Goal: Obtain resource: Download file/media

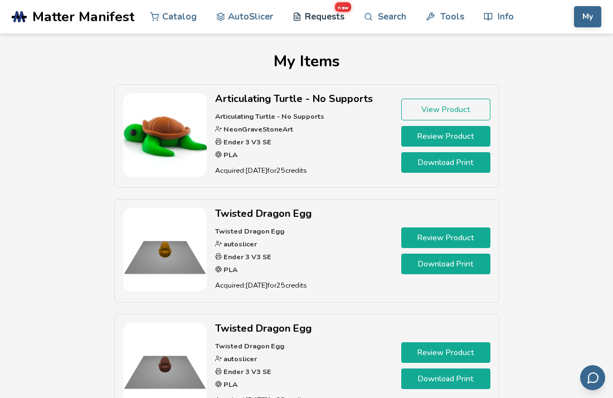
click at [306, 16] on link "Requests new" at bounding box center [319, 16] width 52 height 33
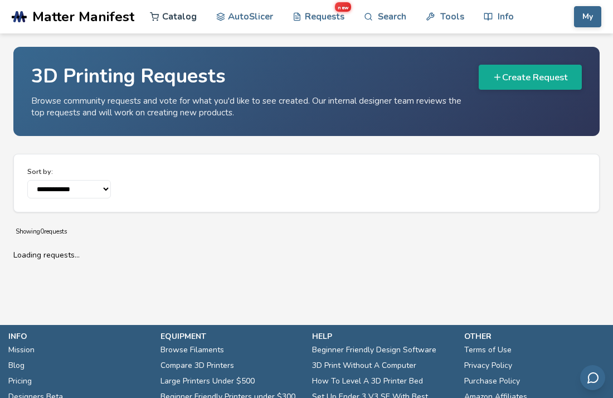
click at [165, 17] on link "Catalog" at bounding box center [173, 16] width 47 height 33
click at [172, 14] on link "Catalog" at bounding box center [173, 16] width 47 height 33
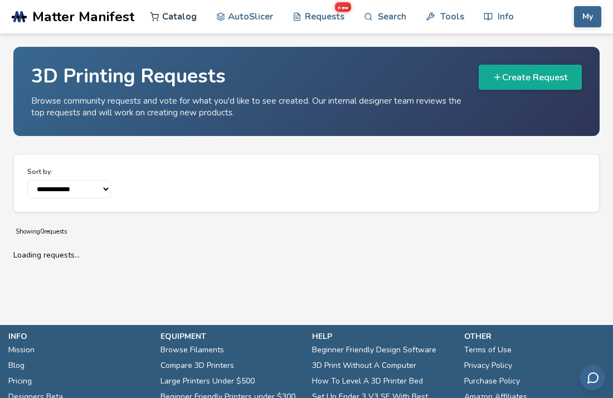
click at [172, 14] on link "Catalog" at bounding box center [173, 16] width 47 height 33
click at [171, 17] on link "Catalog" at bounding box center [173, 16] width 47 height 33
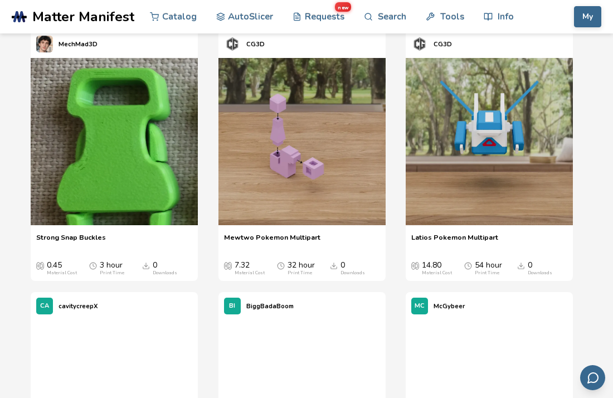
scroll to position [9959, 0]
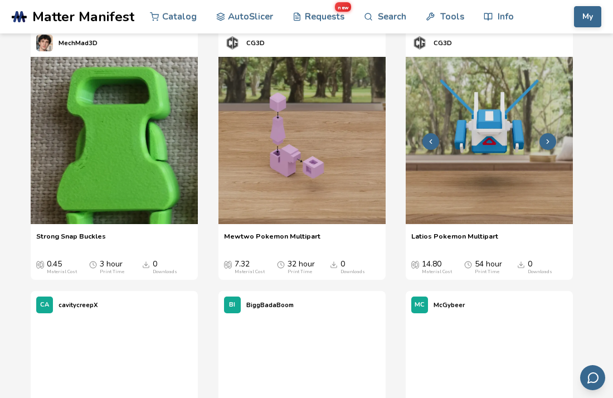
click at [427, 160] on img at bounding box center [489, 140] width 167 height 167
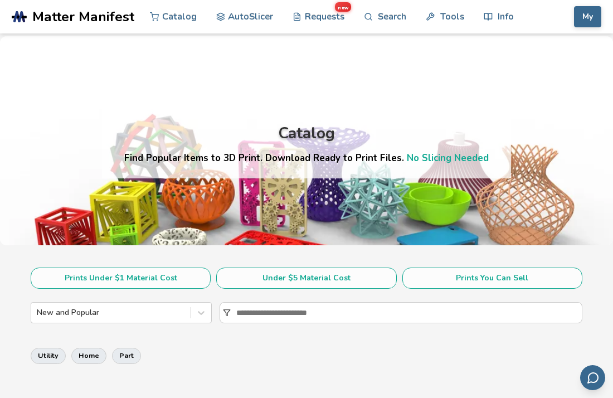
scroll to position [358, 0]
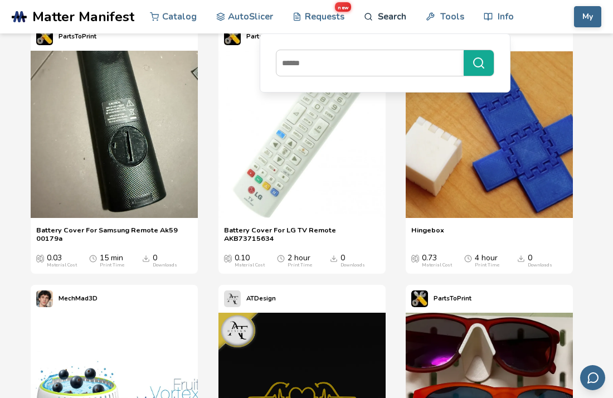
click at [393, 16] on link "Search" at bounding box center [385, 16] width 42 height 33
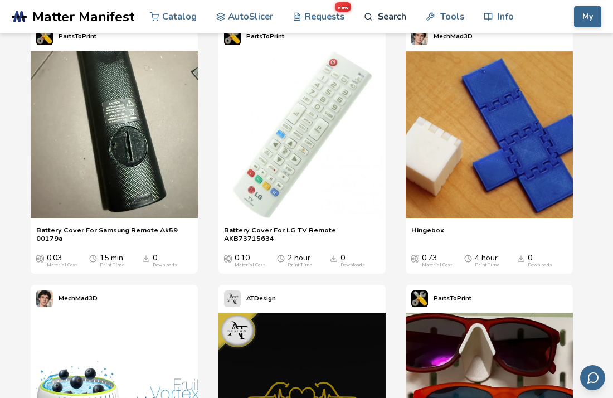
click at [393, 16] on link "Search" at bounding box center [385, 16] width 42 height 33
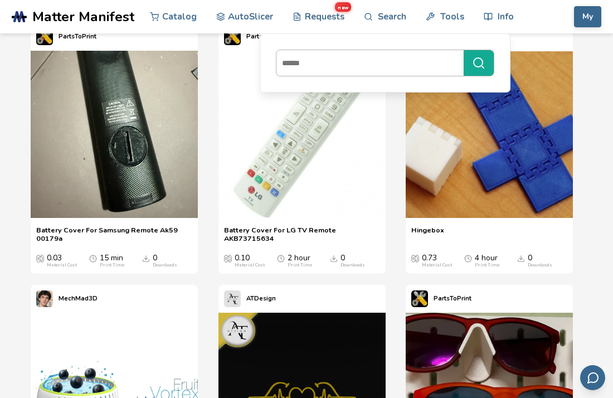
click at [338, 64] on input at bounding box center [367, 63] width 182 height 20
type input "******"
click at [464, 50] on button "******" at bounding box center [479, 63] width 30 height 26
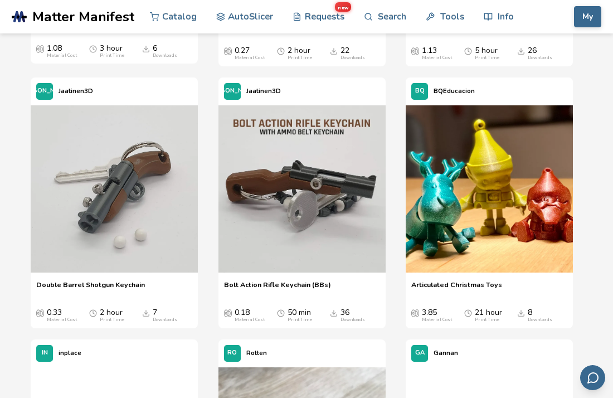
scroll to position [1890, 0]
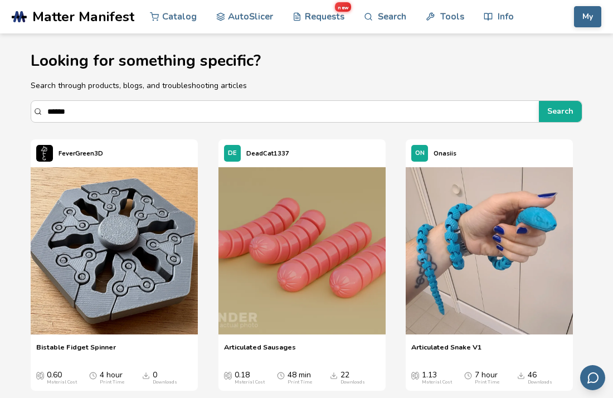
scroll to position [2, 0]
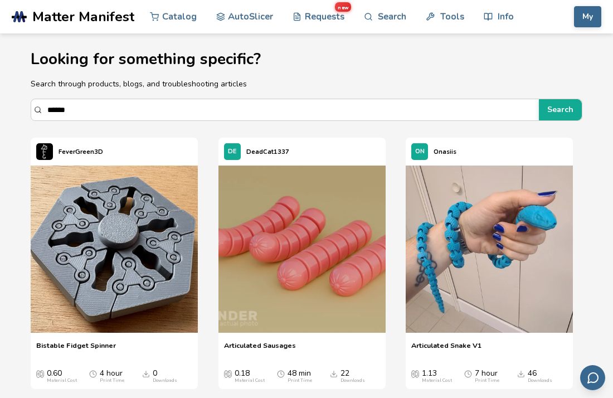
click at [82, 338] on div "Bistable Fidget Spinner Bistable Fidget Spinner 0.60 Material Cost 4 hour Print…" at bounding box center [114, 361] width 167 height 53
click at [83, 338] on div "Bistable Fidget Spinner Bistable Fidget Spinner 0.60 Material Cost 4 hour Print…" at bounding box center [114, 361] width 167 height 53
click at [75, 320] on img at bounding box center [114, 249] width 167 height 167
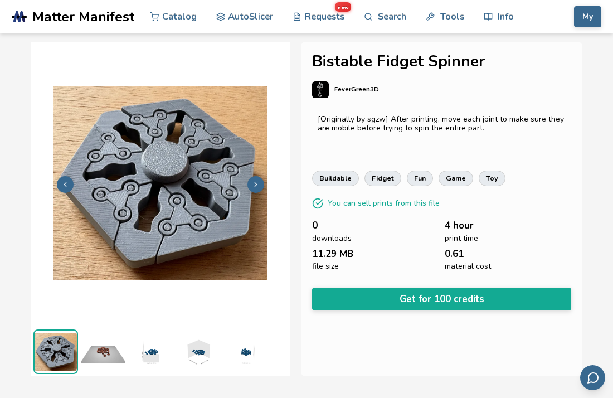
click at [106, 355] on img at bounding box center [103, 351] width 45 height 45
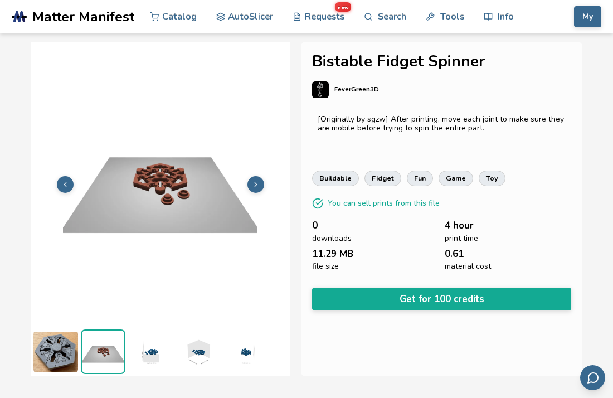
click at [146, 349] on img at bounding box center [150, 351] width 45 height 45
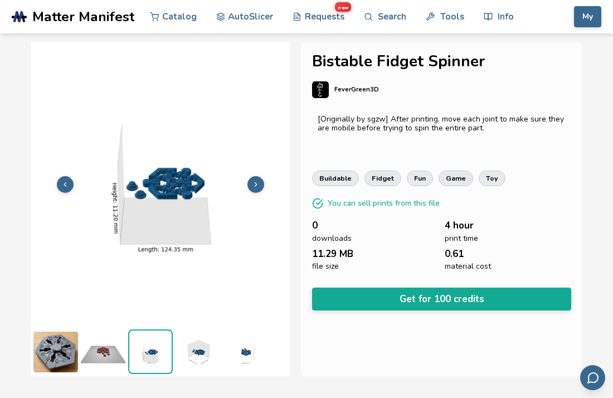
click at [146, 349] on img at bounding box center [150, 351] width 42 height 42
click at [48, 344] on img at bounding box center [55, 351] width 45 height 45
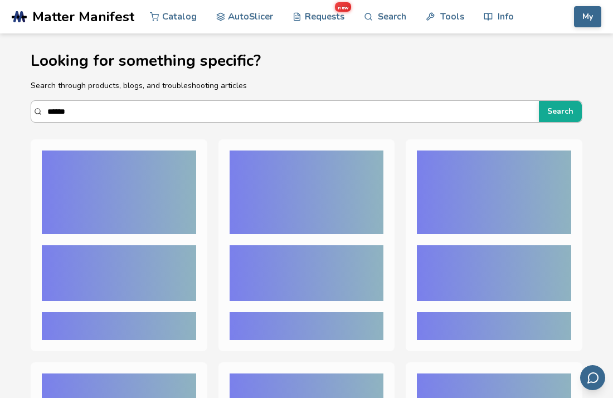
click at [130, 114] on input "******" at bounding box center [290, 111] width 486 height 20
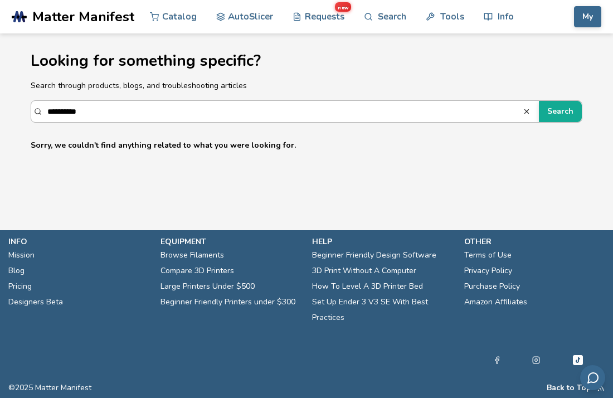
click at [539, 101] on button "Search" at bounding box center [560, 111] width 43 height 21
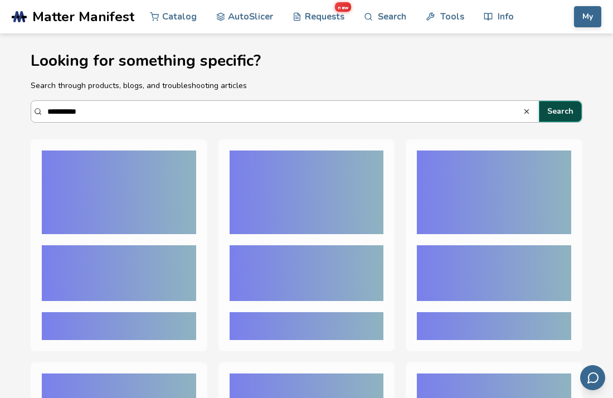
type input "**********"
click at [562, 110] on button "Search" at bounding box center [560, 111] width 43 height 21
click at [563, 106] on button "Search" at bounding box center [560, 111] width 43 height 21
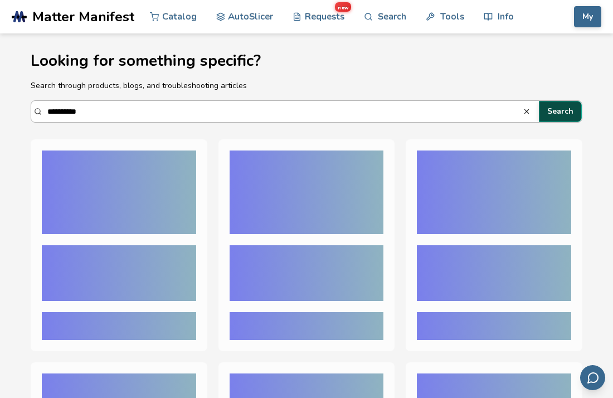
click at [563, 106] on button "Search" at bounding box center [560, 111] width 43 height 21
click at [564, 101] on button "Search" at bounding box center [560, 111] width 43 height 21
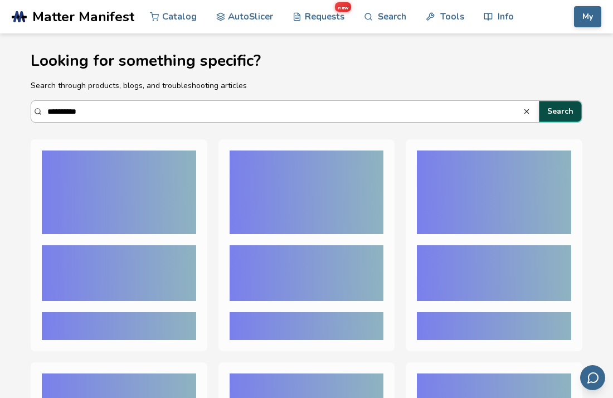
click at [564, 101] on button "Search" at bounding box center [560, 111] width 43 height 21
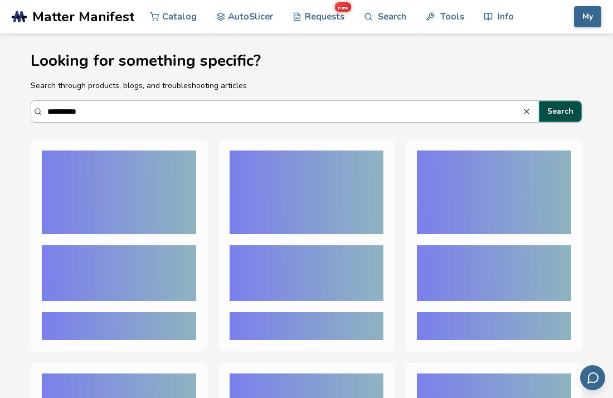
click at [564, 101] on button "Search" at bounding box center [560, 111] width 43 height 21
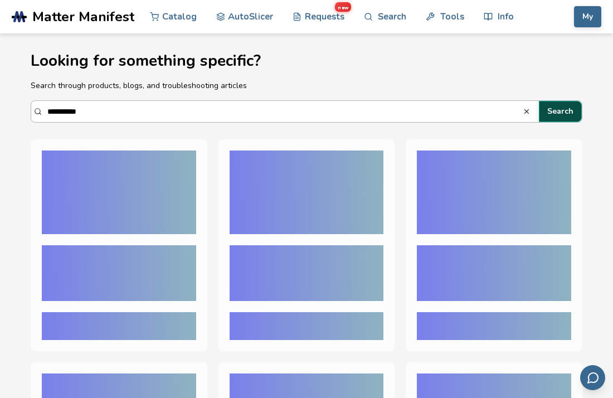
click at [564, 101] on button "Search" at bounding box center [560, 111] width 43 height 21
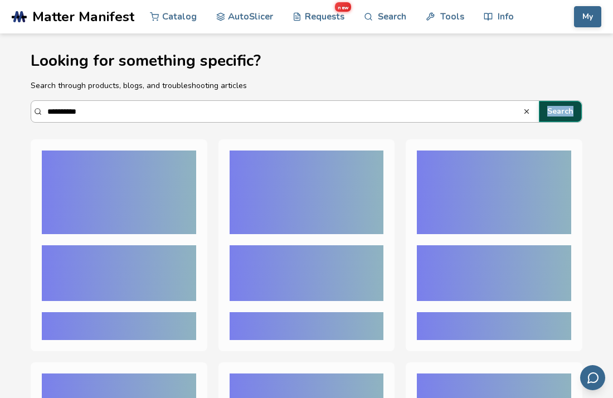
click at [539, 37] on section "**********" at bounding box center [306, 307] width 613 height 549
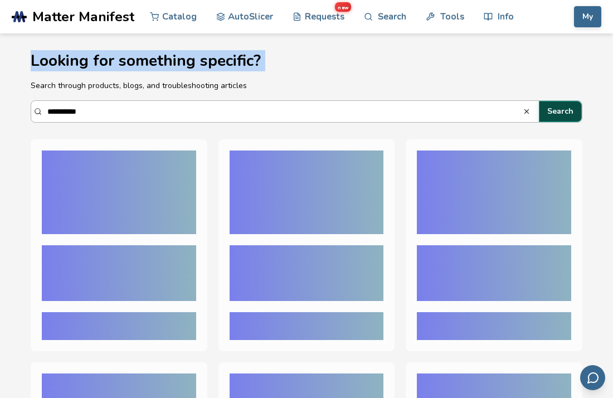
click at [554, 106] on button "Search" at bounding box center [560, 111] width 43 height 21
click at [553, 102] on button "Search" at bounding box center [560, 111] width 43 height 21
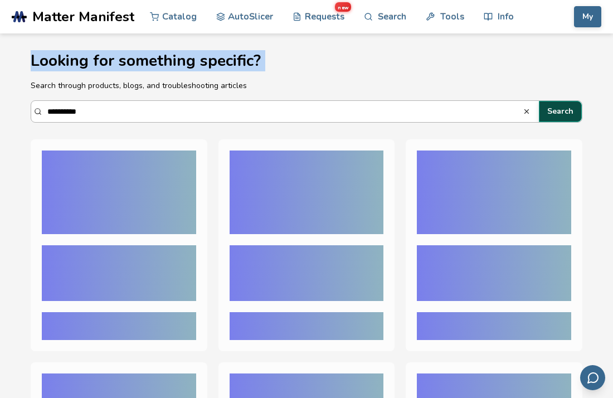
click at [553, 102] on button "Search" at bounding box center [560, 111] width 43 height 21
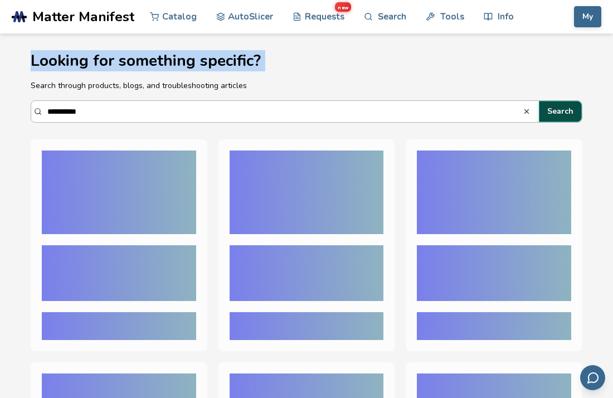
click at [553, 102] on button "Search" at bounding box center [560, 111] width 43 height 21
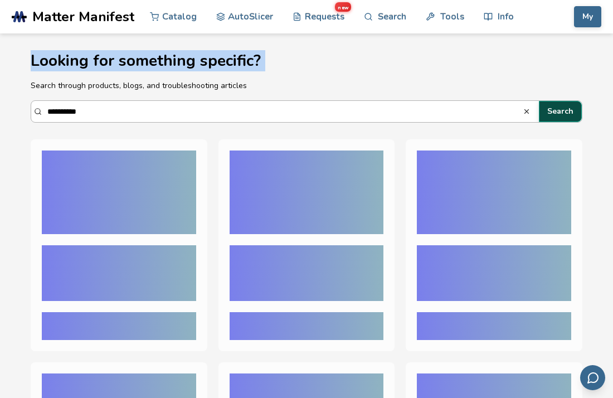
click at [553, 102] on button "Search" at bounding box center [560, 111] width 43 height 21
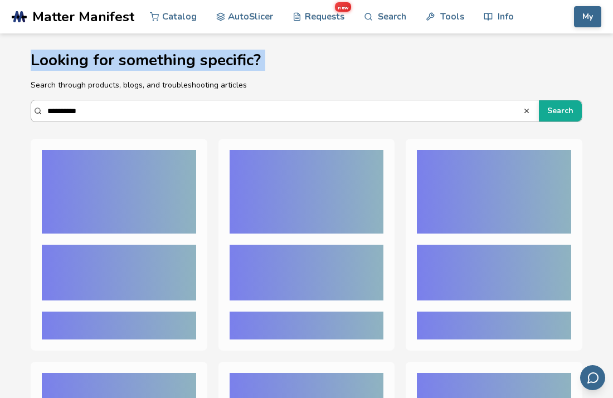
click at [528, 111] on line "button" at bounding box center [527, 111] width 4 height 4
click at [53, 108] on input "Search" at bounding box center [290, 111] width 486 height 20
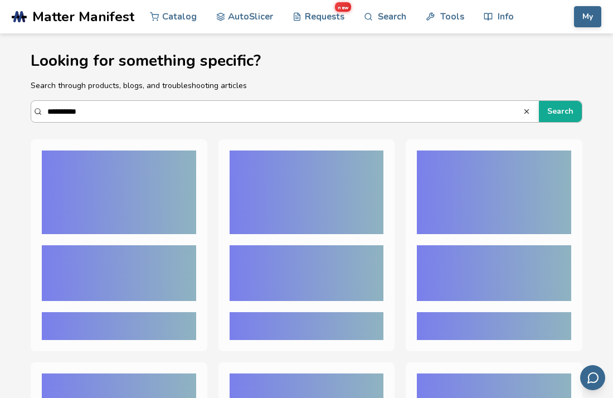
type input "**********"
click at [539, 101] on button "Search" at bounding box center [560, 111] width 43 height 21
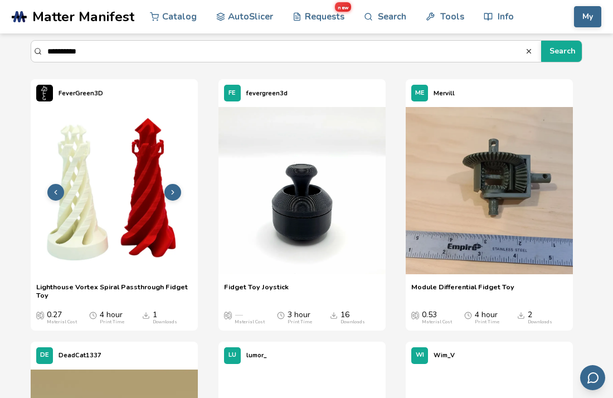
scroll to position [61, 0]
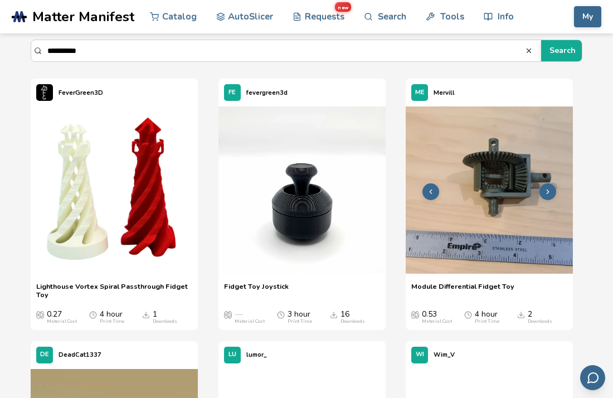
click at [455, 230] on img at bounding box center [489, 189] width 167 height 167
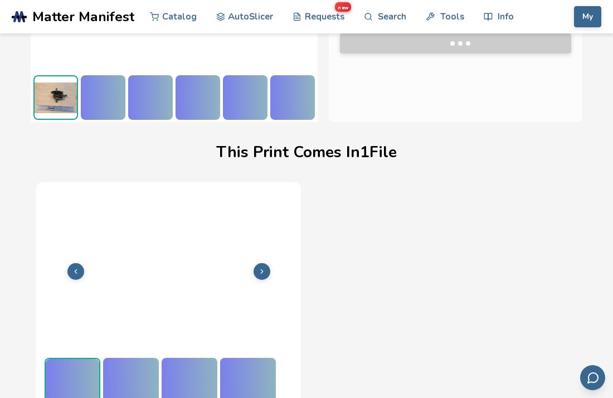
scroll to position [259, 0]
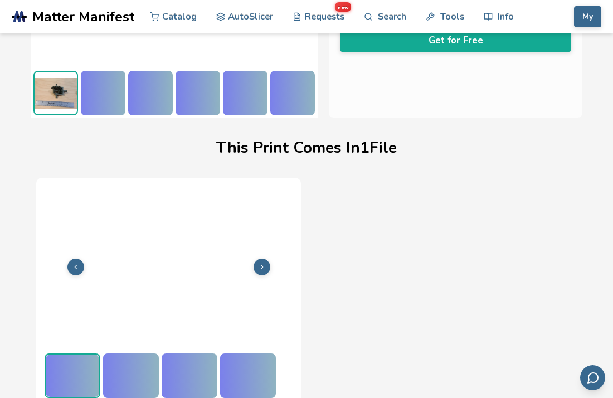
click at [114, 104] on div at bounding box center [103, 93] width 45 height 45
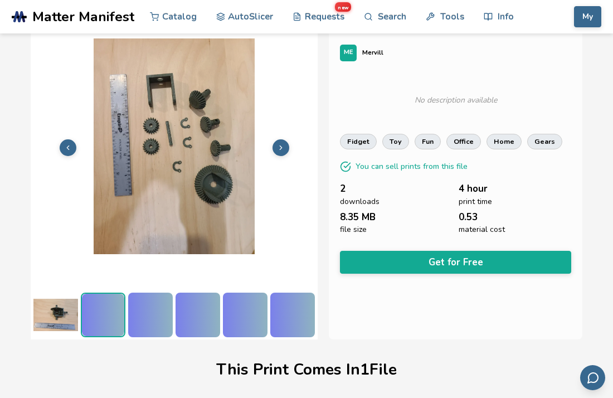
scroll to position [37, 0]
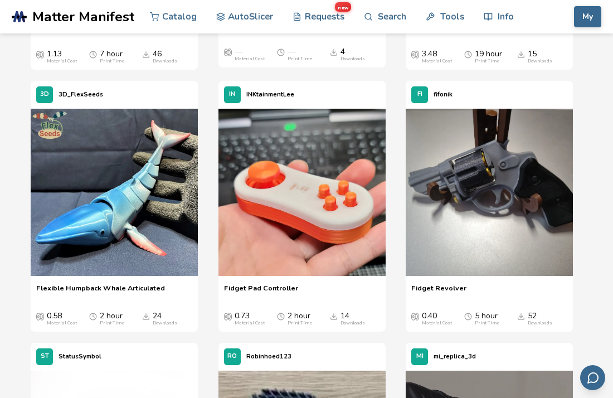
scroll to position [844, 0]
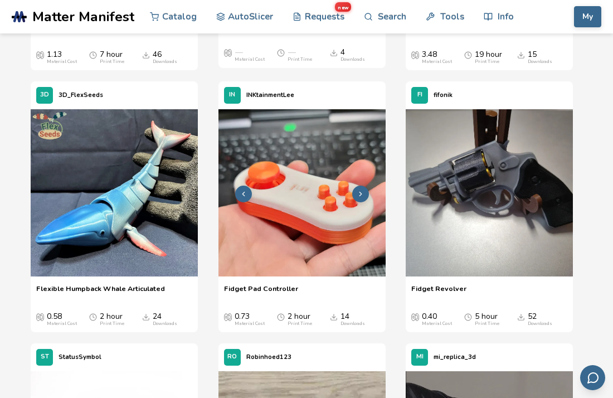
click at [335, 238] on img at bounding box center [301, 192] width 167 height 167
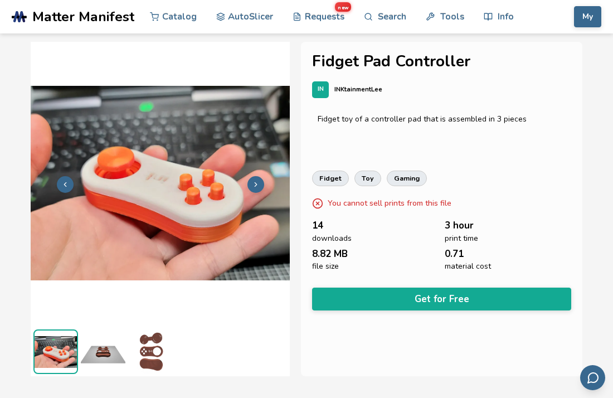
click at [257, 189] on button at bounding box center [255, 184] width 17 height 17
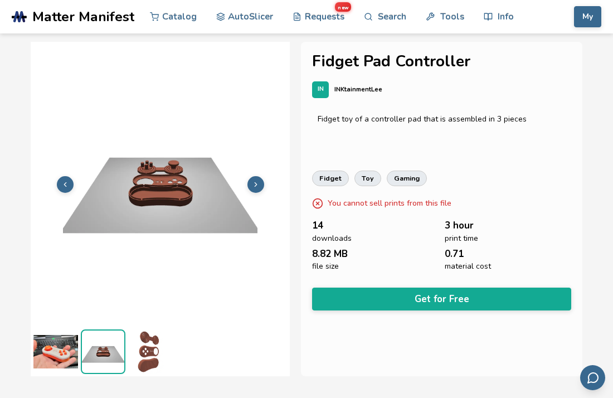
click at [257, 189] on button at bounding box center [255, 184] width 17 height 17
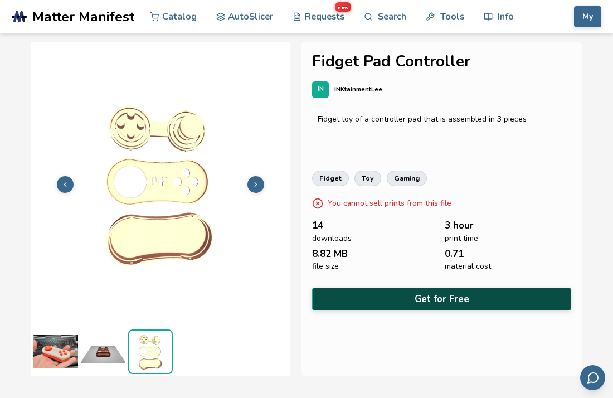
click at [443, 300] on button "Get for Free" at bounding box center [441, 299] width 259 height 23
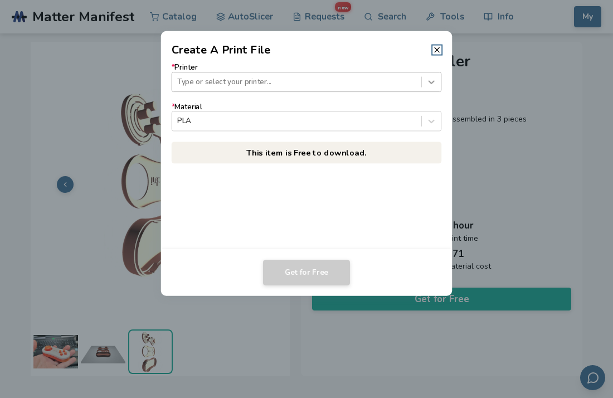
click at [430, 84] on icon at bounding box center [431, 81] width 11 height 11
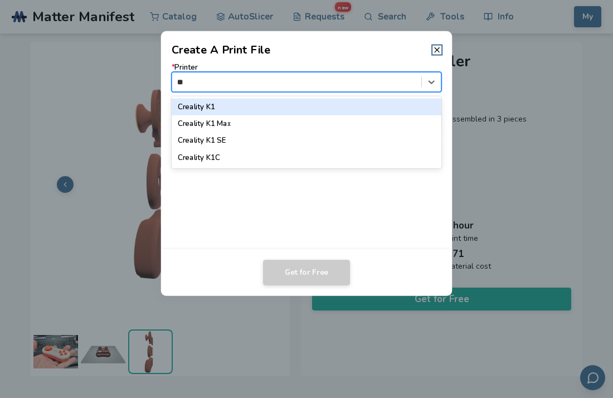
type input "*"
